Goal: Find specific page/section: Find specific page/section

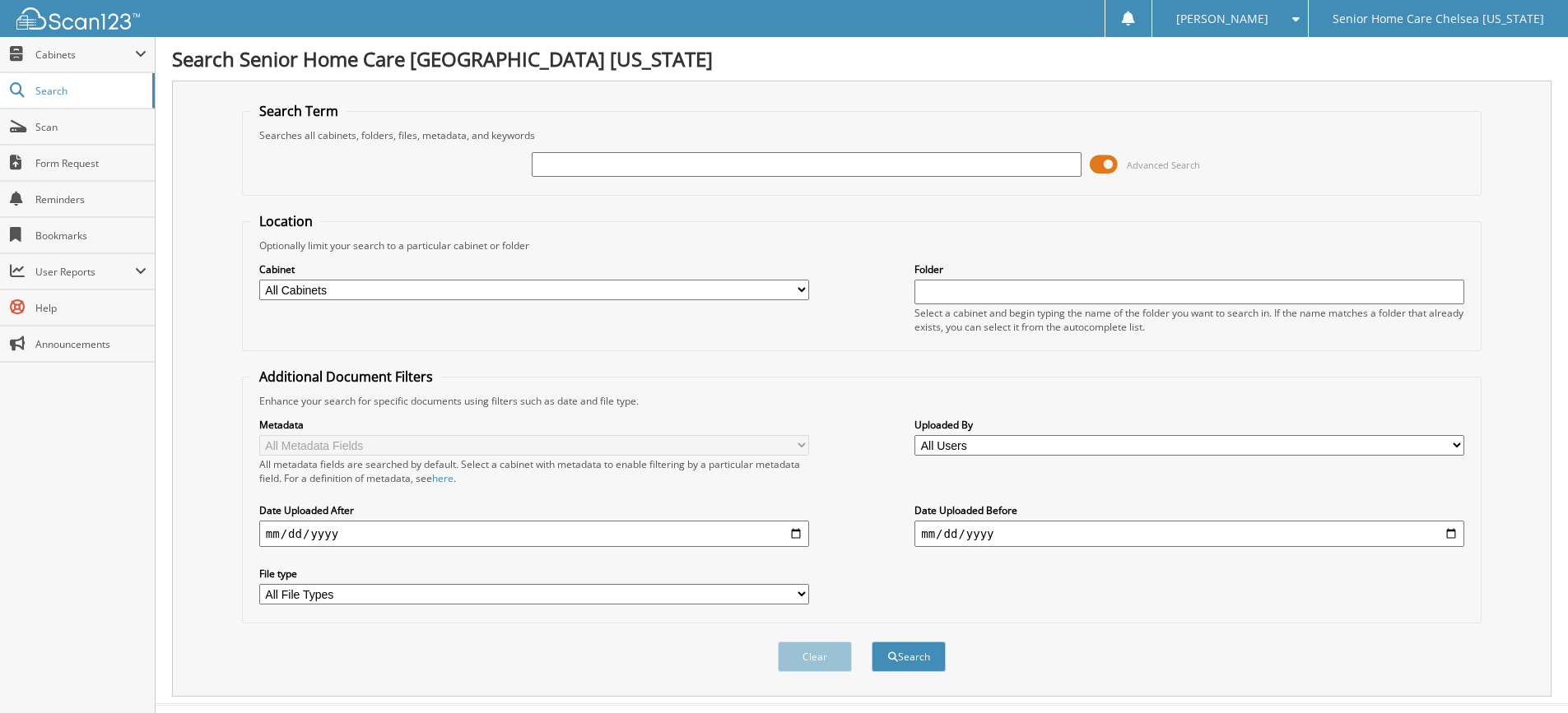
click at [690, 172] on input "text" at bounding box center [806, 165] width 550 height 25
type input "[PERSON_NAME]"
click at [1103, 161] on span at bounding box center [1103, 165] width 28 height 25
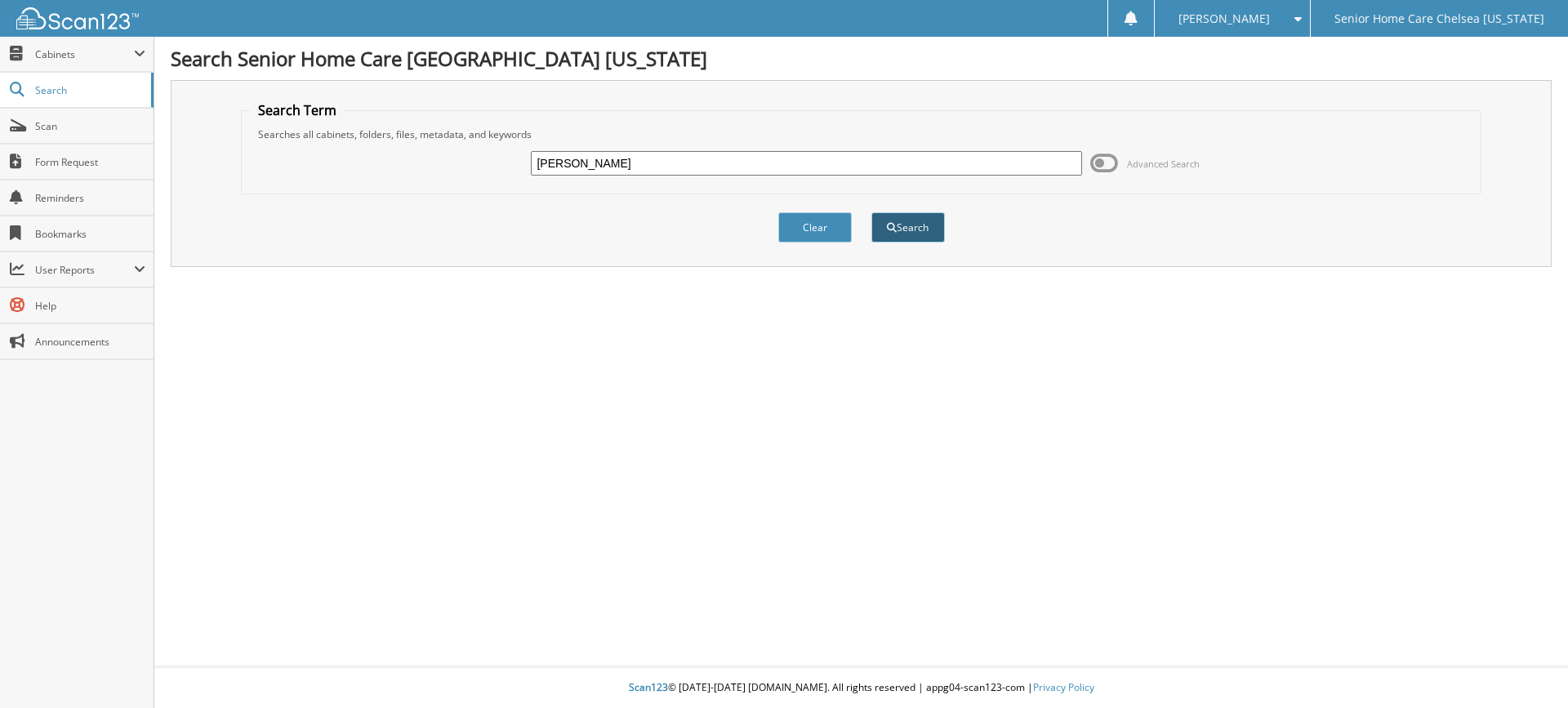
click at [933, 237] on button "Search" at bounding box center [908, 227] width 73 height 31
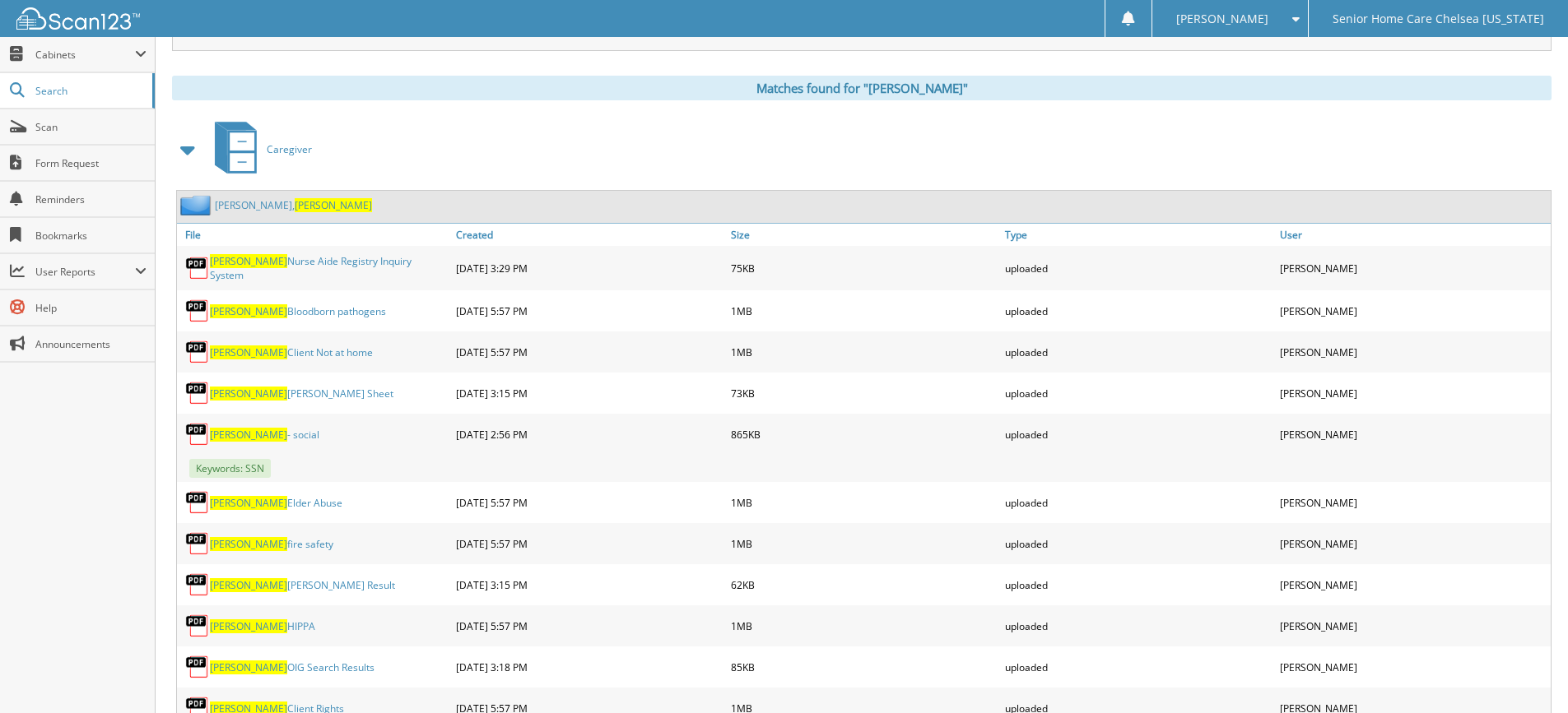
scroll to position [658, 0]
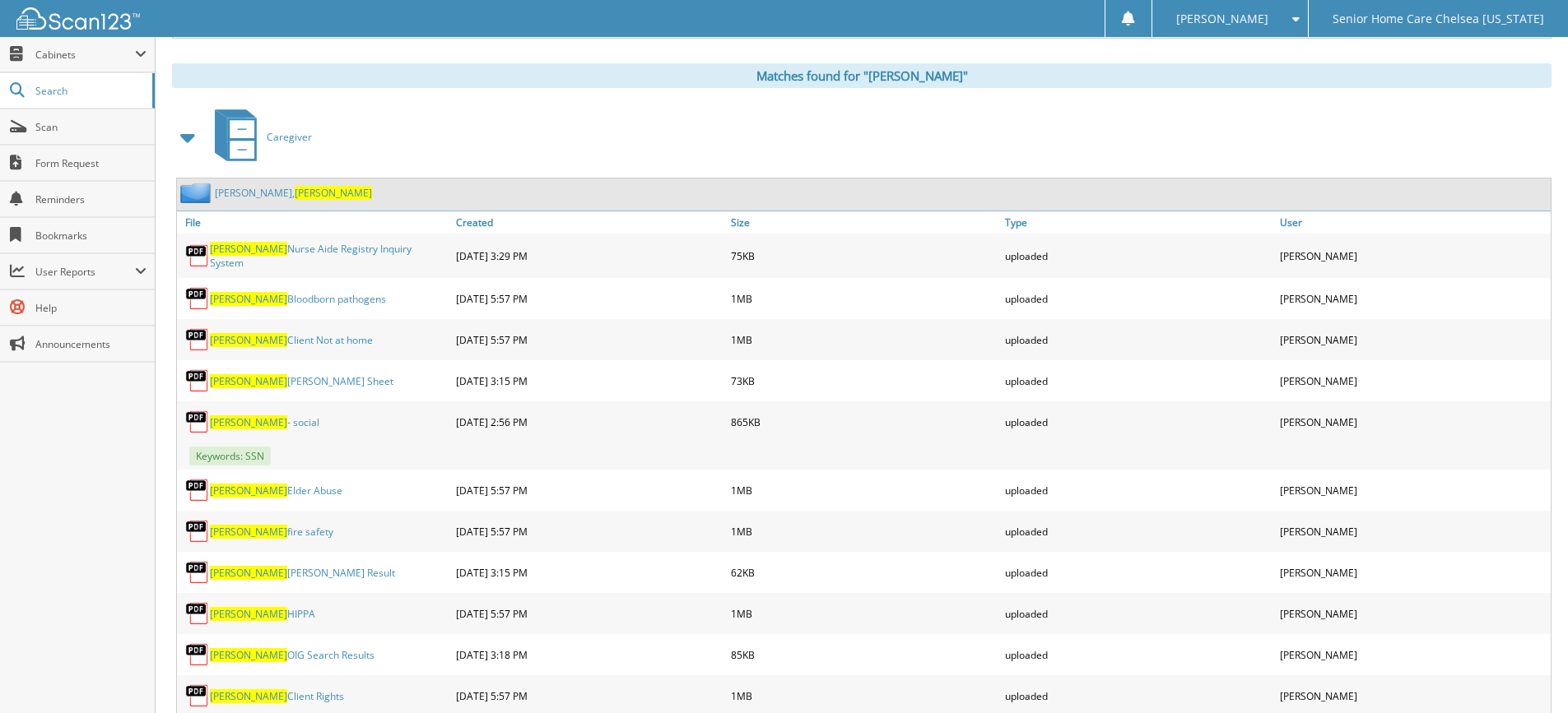
click at [231, 196] on link "[PERSON_NAME]" at bounding box center [293, 192] width 158 height 14
